Goal: Communication & Community: Answer question/provide support

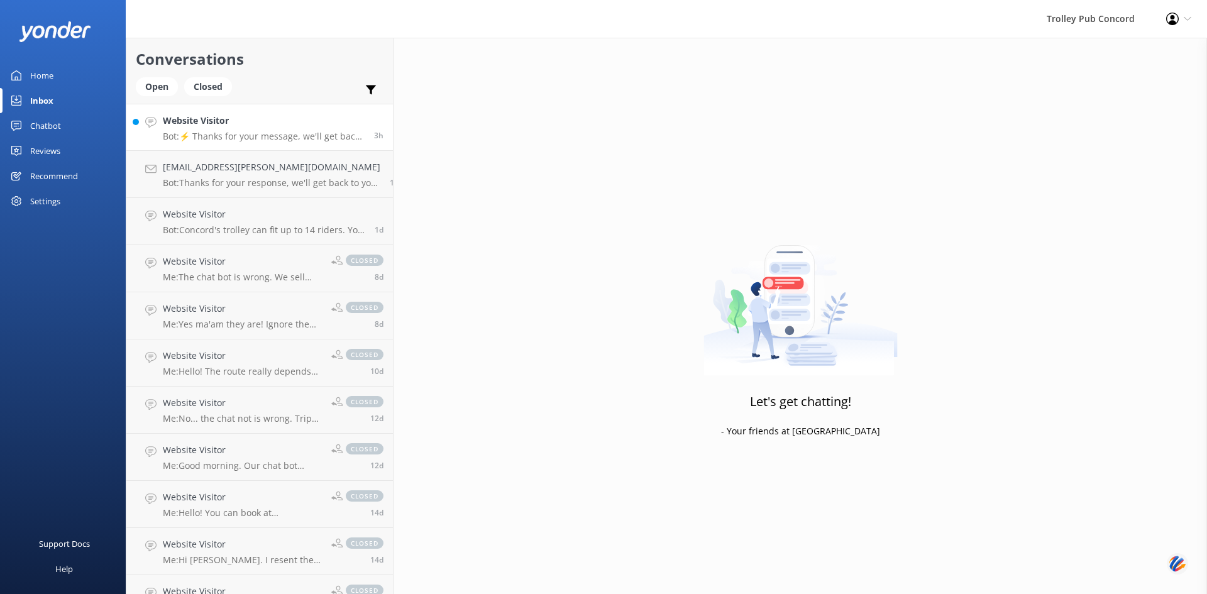
click at [233, 127] on h4 "Website Visitor" at bounding box center [264, 121] width 202 height 14
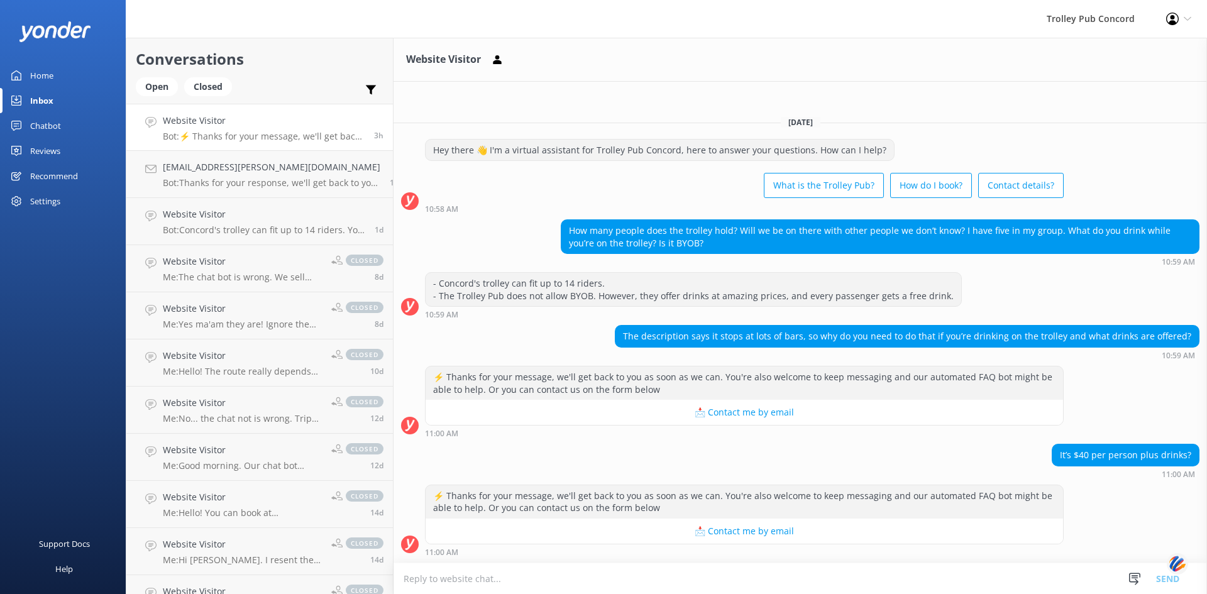
click at [718, 574] on textarea at bounding box center [799, 578] width 813 height 31
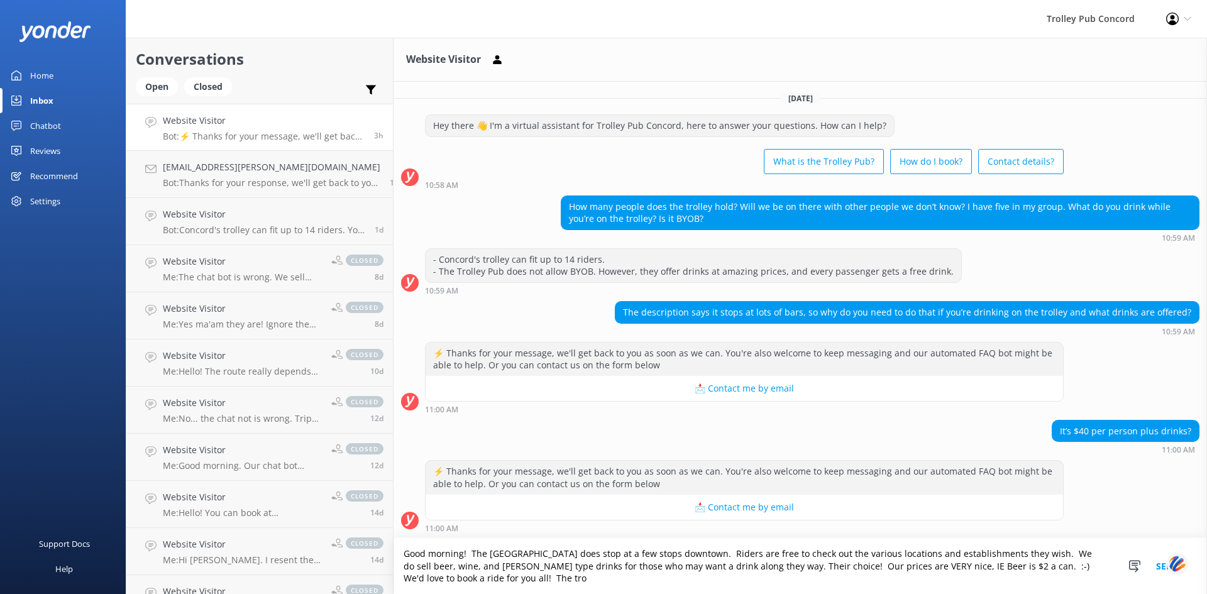
scroll to position [1, 0]
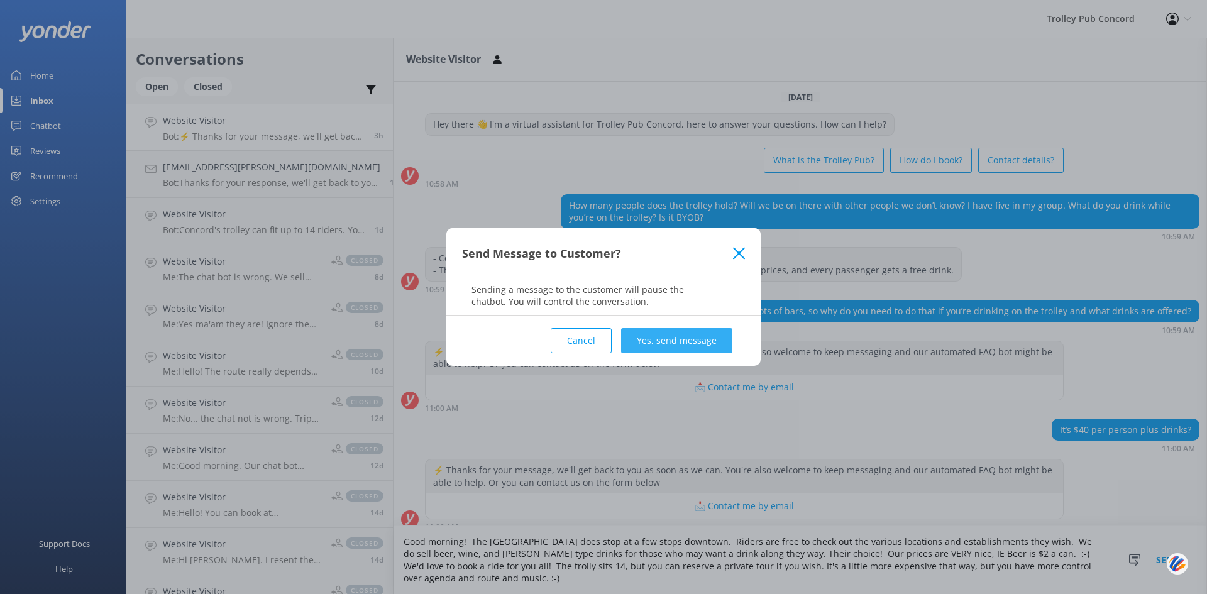
type textarea "Good morning! The [GEOGRAPHIC_DATA] does stop at a few stops downtown. Riders a…"
click at [688, 335] on button "Yes, send message" at bounding box center [676, 340] width 111 height 25
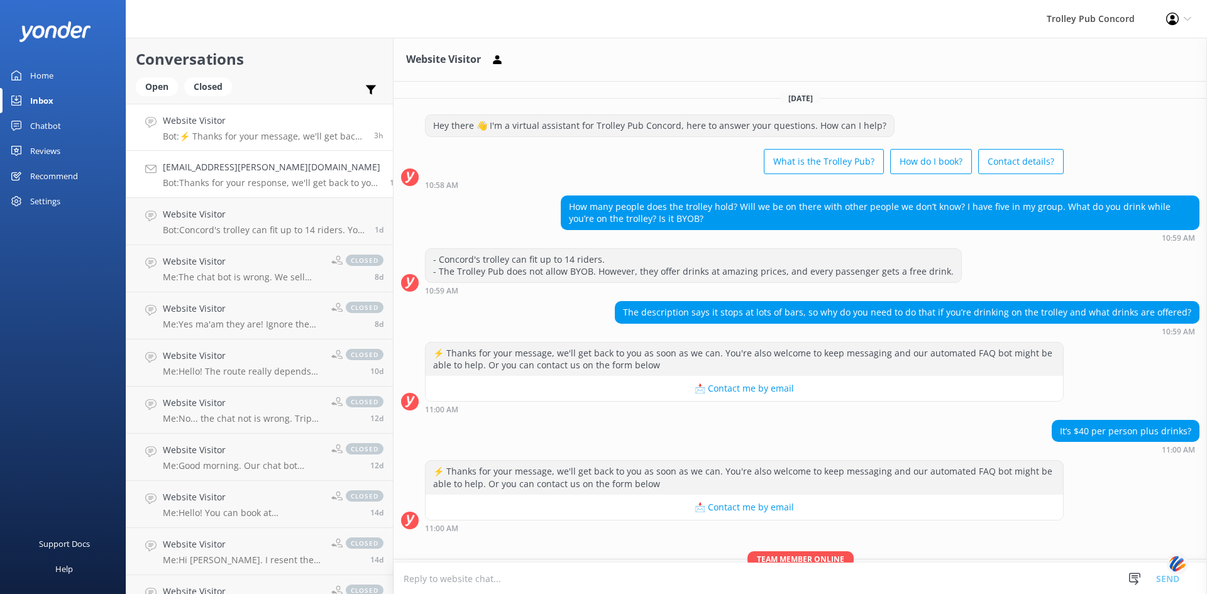
scroll to position [89, 0]
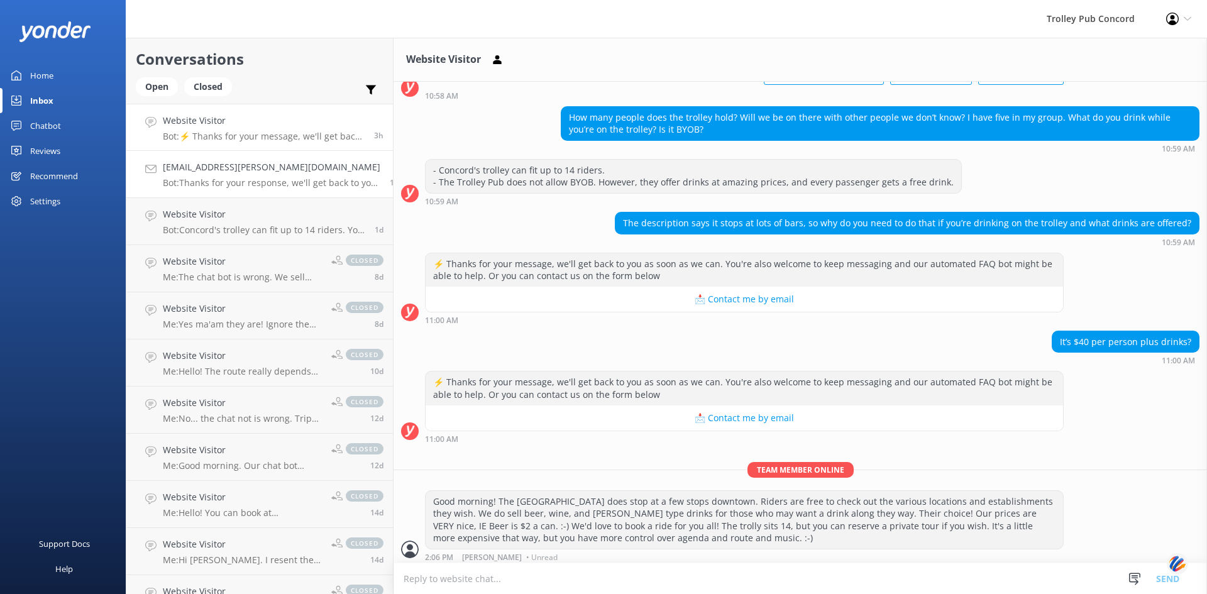
click at [221, 189] on link "[EMAIL_ADDRESS][PERSON_NAME][DOMAIN_NAME] Bot: Thanks for your response, we'll …" at bounding box center [259, 174] width 266 height 47
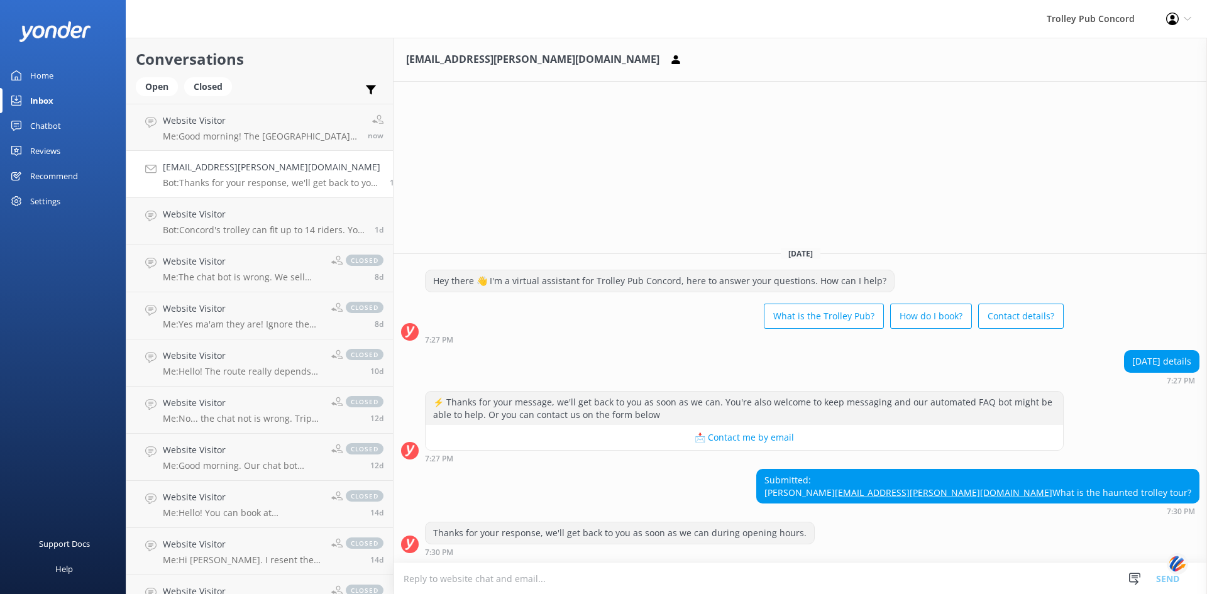
click at [704, 574] on textarea at bounding box center [799, 578] width 813 height 31
type textarea "Hi [PERSON_NAME]. I'm going to send you an email about your questions."
drag, startPoint x: 1173, startPoint y: 482, endPoint x: 1057, endPoint y: 484, distance: 115.7
click at [1057, 484] on div "Submitted: [PERSON_NAME] [PERSON_NAME][EMAIL_ADDRESS][PERSON_NAME][DOMAIN_NAME]…" at bounding box center [978, 485] width 442 height 33
copy link "[EMAIL_ADDRESS][PERSON_NAME][DOMAIN_NAME]"
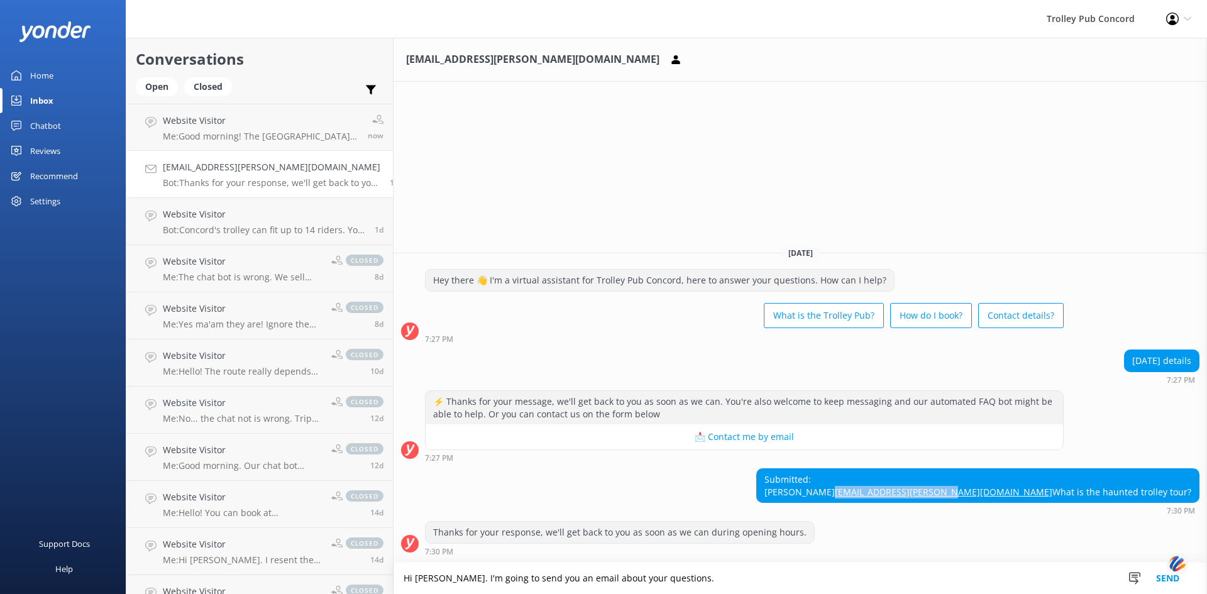
click at [1165, 573] on button "Send" at bounding box center [1167, 577] width 47 height 31
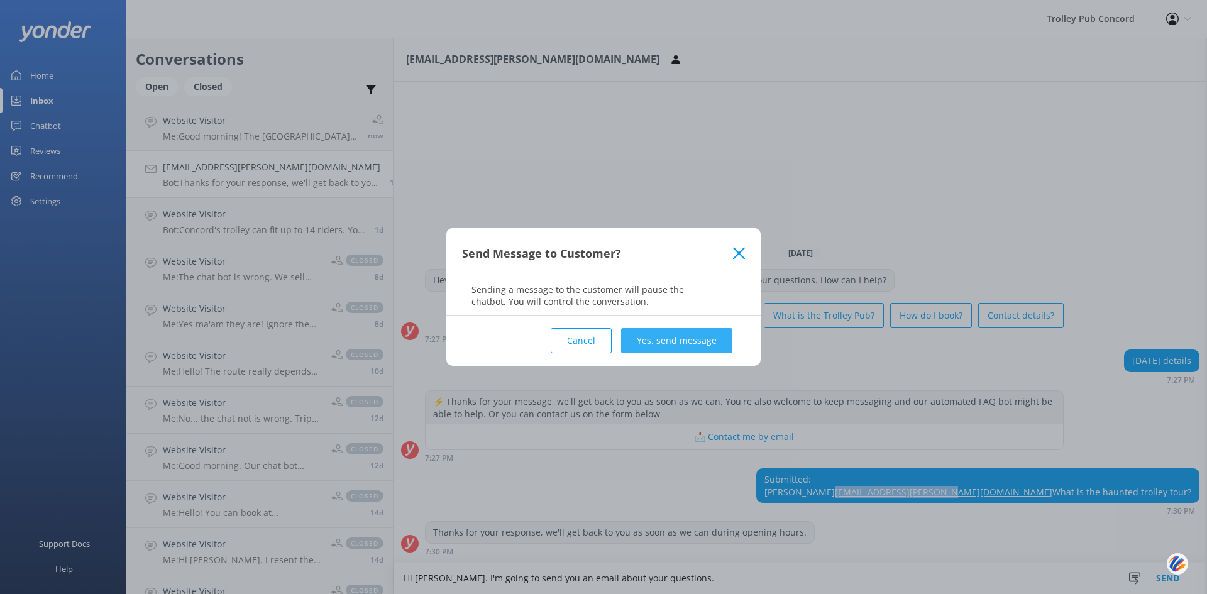
click at [651, 339] on button "Yes, send message" at bounding box center [676, 340] width 111 height 25
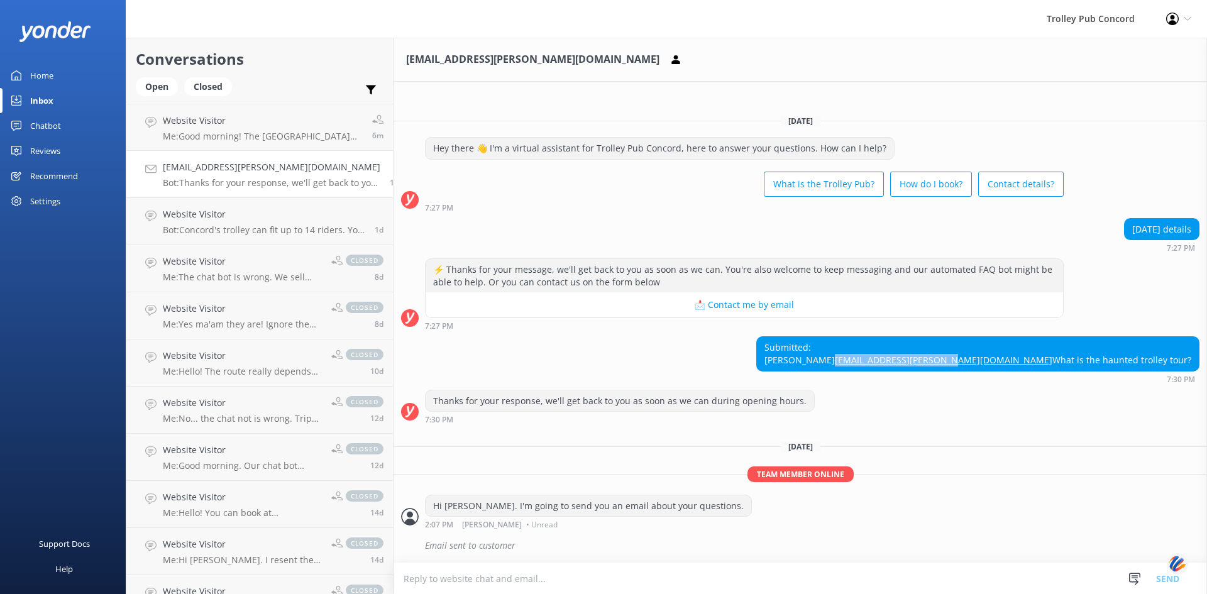
scroll to position [2, 0]
click at [233, 177] on div "[EMAIL_ADDRESS][PERSON_NAME][DOMAIN_NAME] Bot: Thanks for your response, we'll …" at bounding box center [271, 174] width 217 height 28
click at [238, 134] on p "Me: Good morning! The [GEOGRAPHIC_DATA] does stop at a few stops downtown. Ride…" at bounding box center [263, 136] width 200 height 11
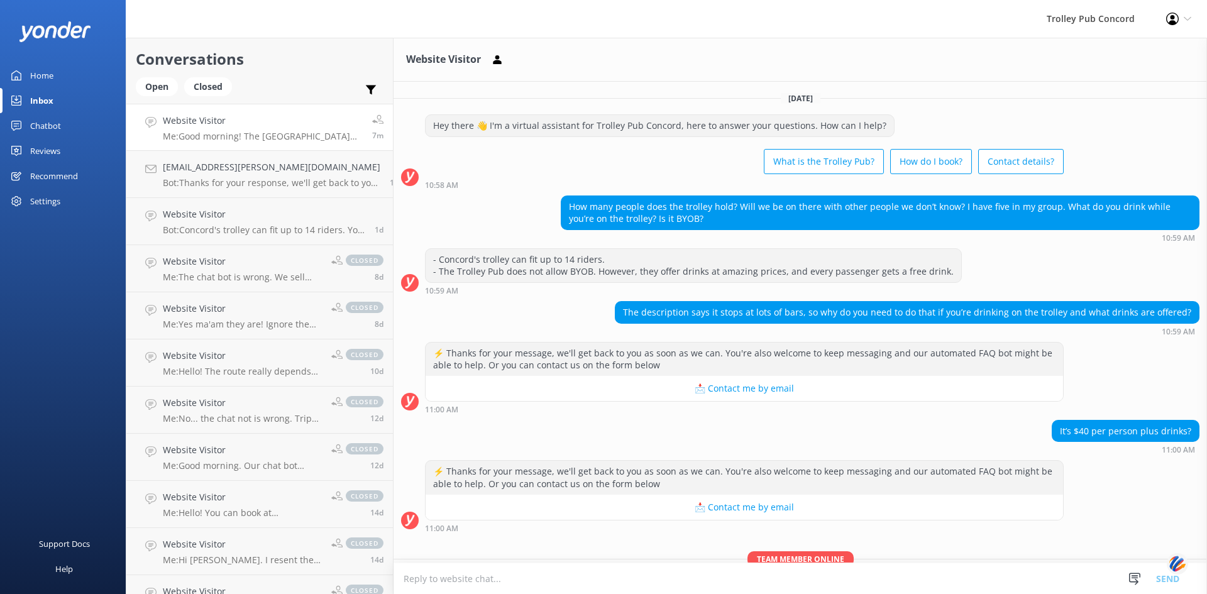
scroll to position [94, 0]
